Goal: Information Seeking & Learning: Learn about a topic

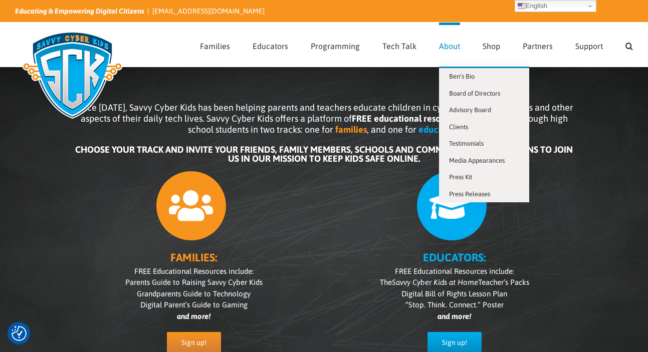
click at [451, 46] on span "About" at bounding box center [449, 46] width 21 height 8
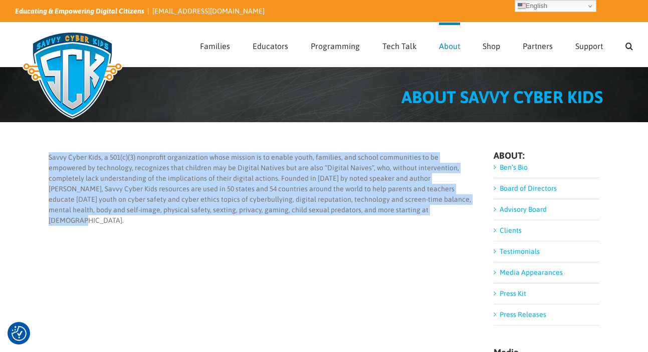
drag, startPoint x: 395, startPoint y: 208, endPoint x: 50, endPoint y: 157, distance: 349.1
click at [50, 157] on p "Savvy Cyber Kids, a 501(c)(3) nonprofit organization whose mission is to enable…" at bounding box center [261, 189] width 424 height 74
copy p "Savvy Cyber Kids, a 501(c)(3) nonprofit organization whose mission is to enable…"
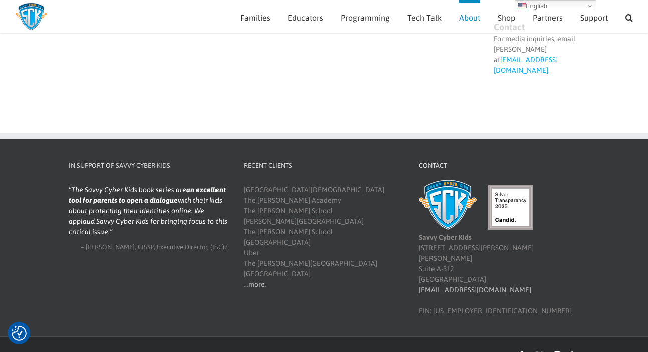
scroll to position [405, 0]
